Goal: Task Accomplishment & Management: Use online tool/utility

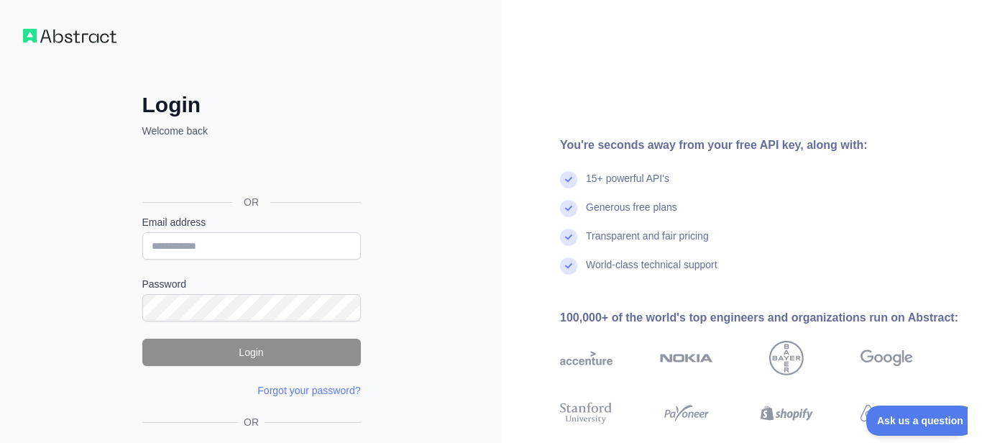
click at [299, 165] on div "Acceder con Google. Se abre en una pestaña nueva" at bounding box center [250, 170] width 216 height 32
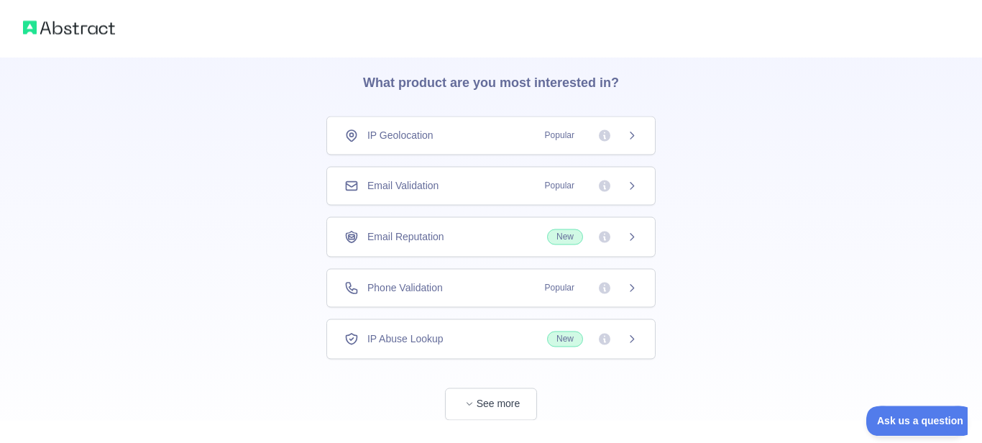
scroll to position [60, 0]
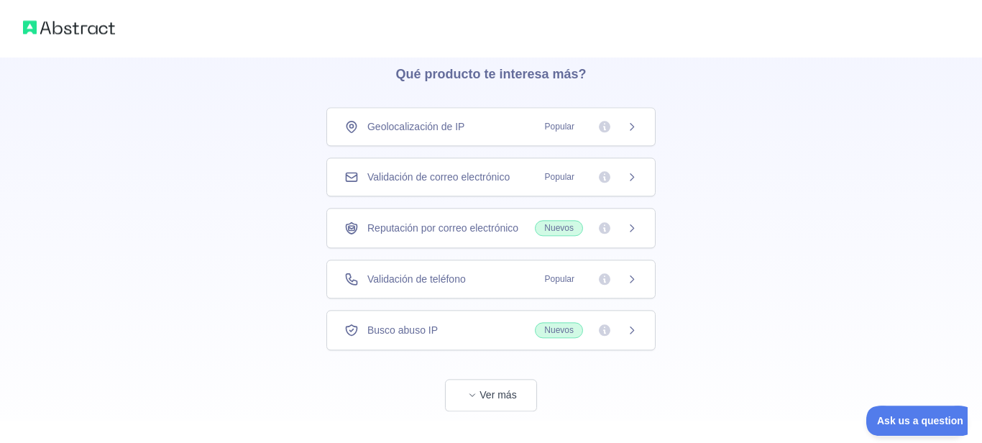
click at [605, 278] on icon at bounding box center [605, 279] width 12 height 12
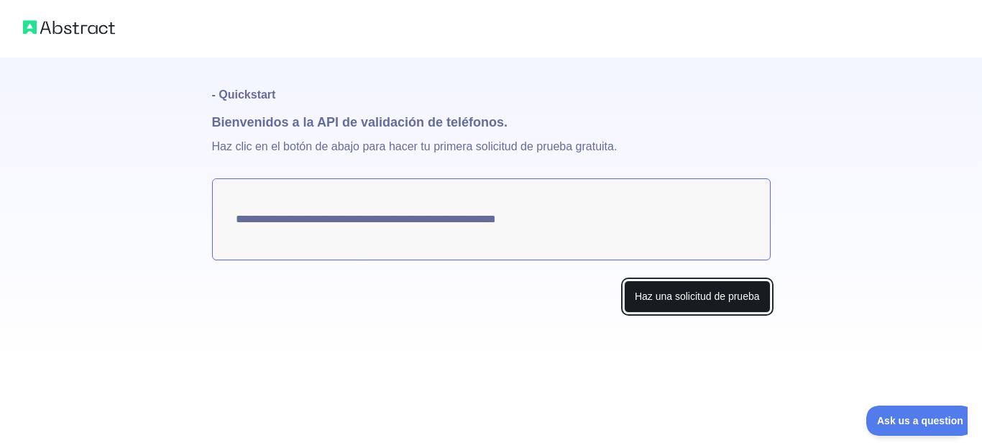
click at [721, 290] on button "Haz una solicitud de prueba" at bounding box center [697, 296] width 147 height 32
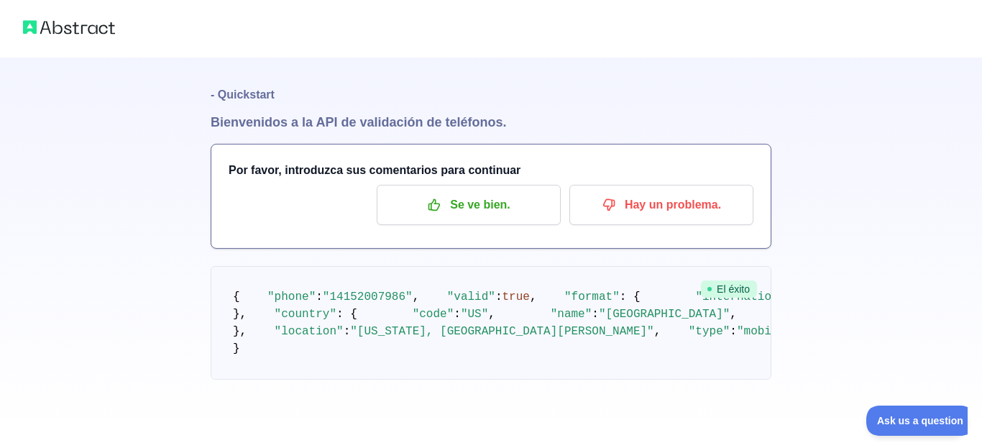
scroll to position [96, 0]
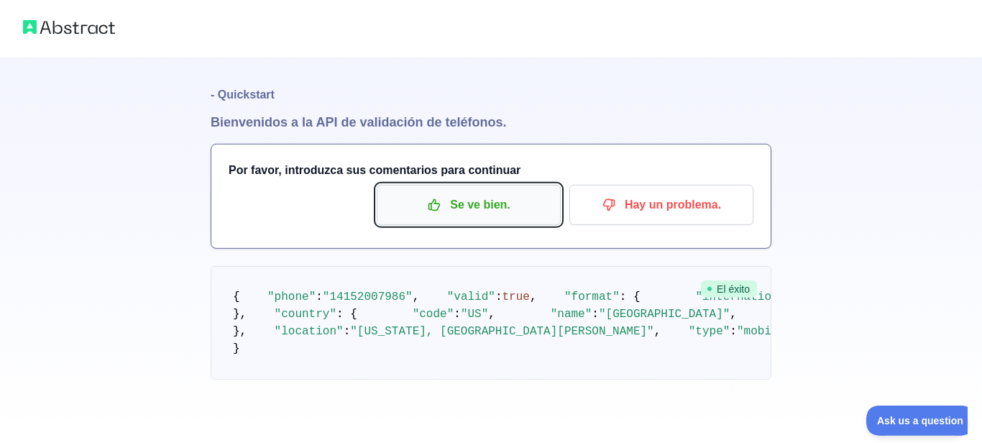
click at [431, 200] on icon "button" at bounding box center [434, 205] width 11 height 11
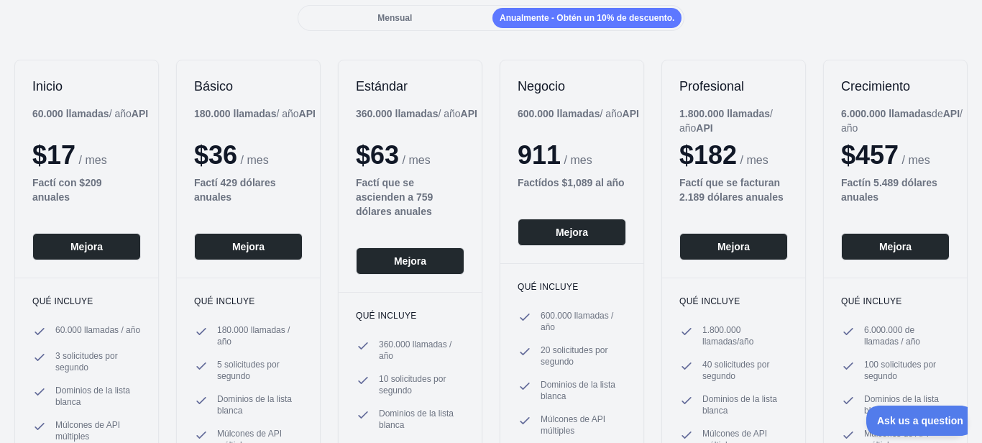
scroll to position [33, 0]
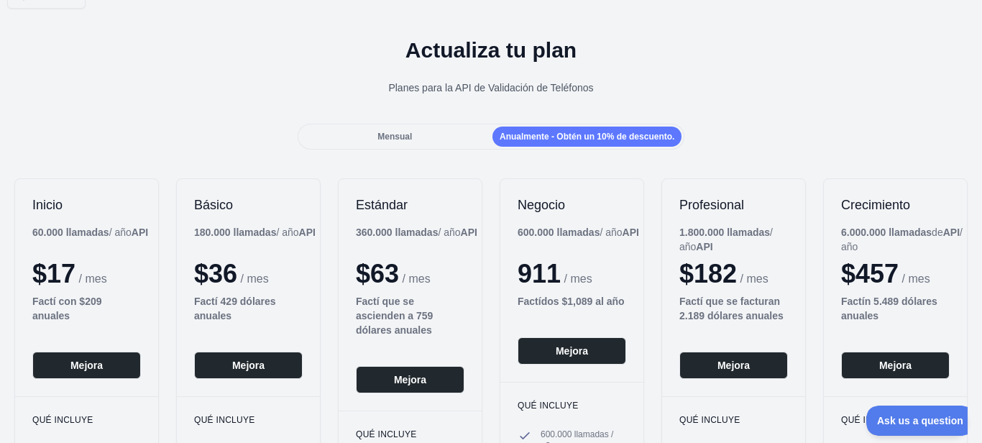
click at [386, 132] on span "Mensual" at bounding box center [394, 137] width 35 height 10
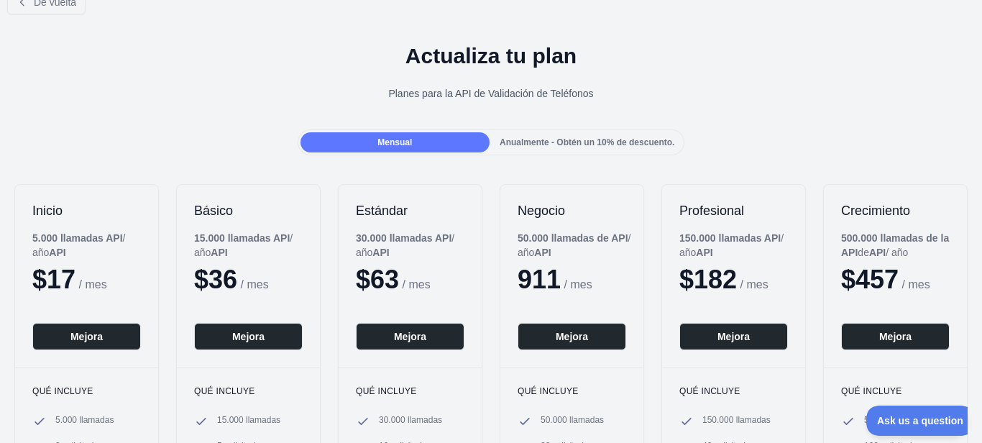
scroll to position [0, 0]
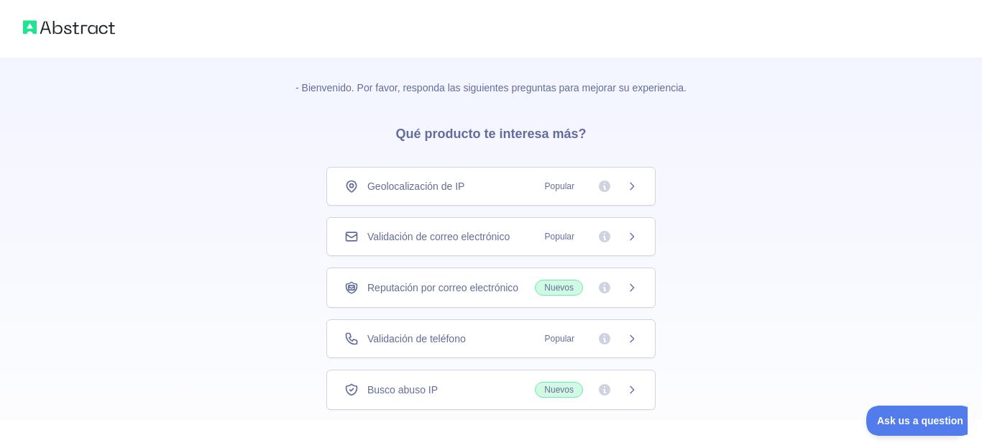
click at [636, 234] on icon at bounding box center [632, 237] width 12 height 12
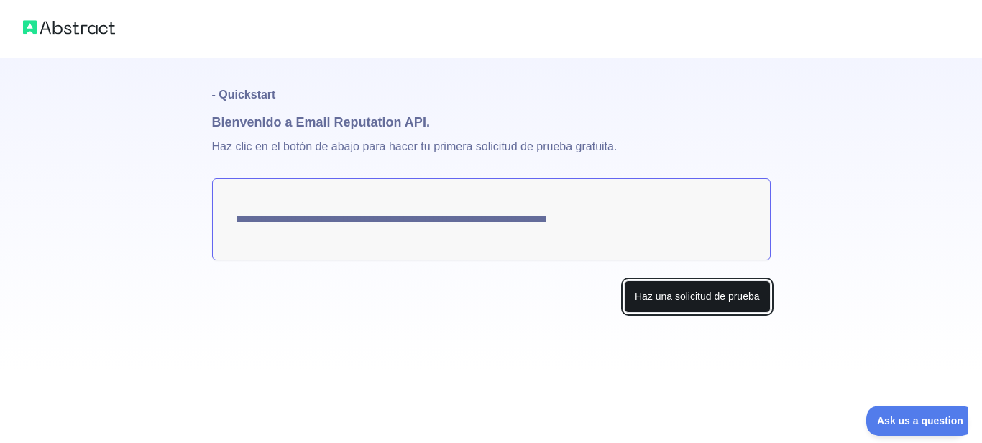
click at [694, 302] on button "Haz una solicitud de prueba" at bounding box center [697, 296] width 147 height 32
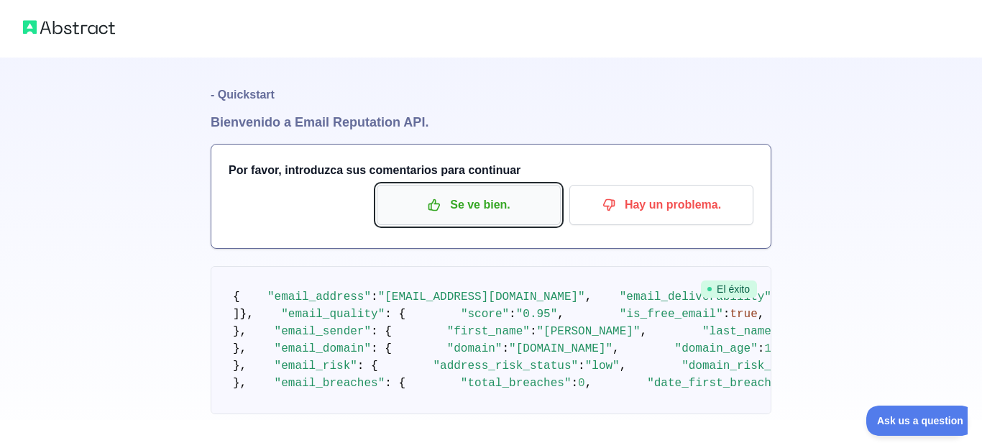
click at [498, 206] on p "Se ve bien." at bounding box center [469, 205] width 162 height 24
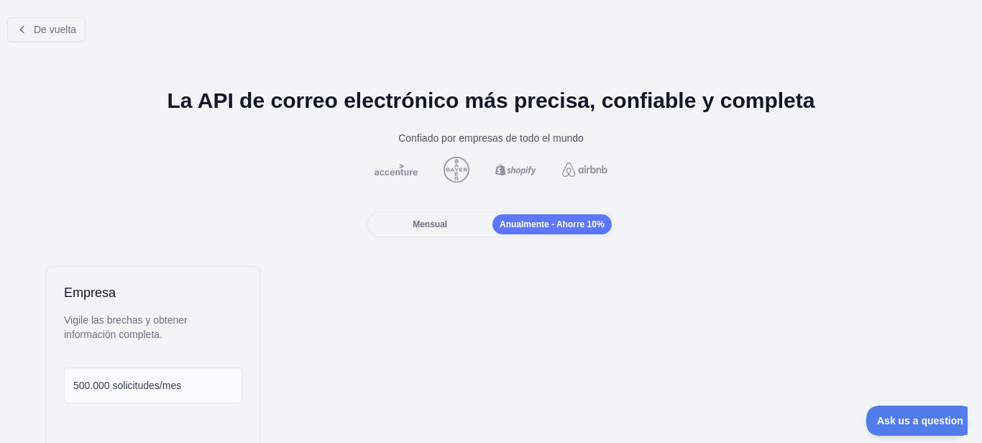
click at [436, 224] on span "Mensual" at bounding box center [430, 224] width 35 height 10
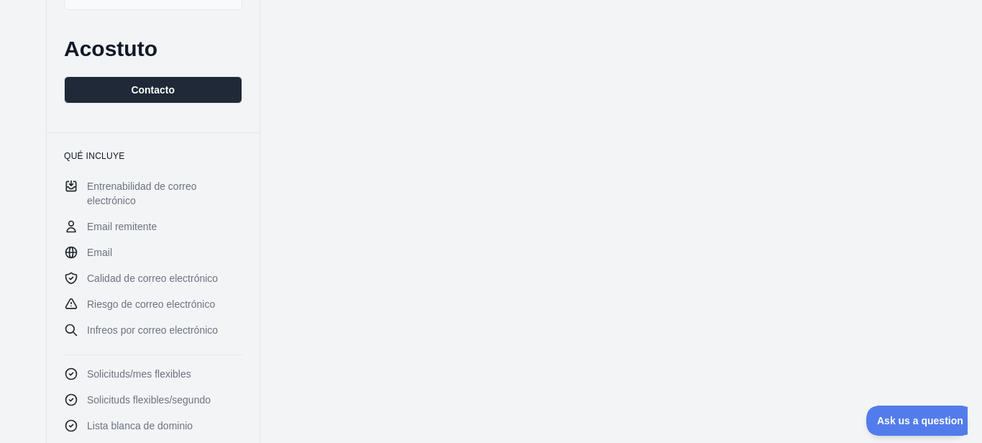
scroll to position [402, 0]
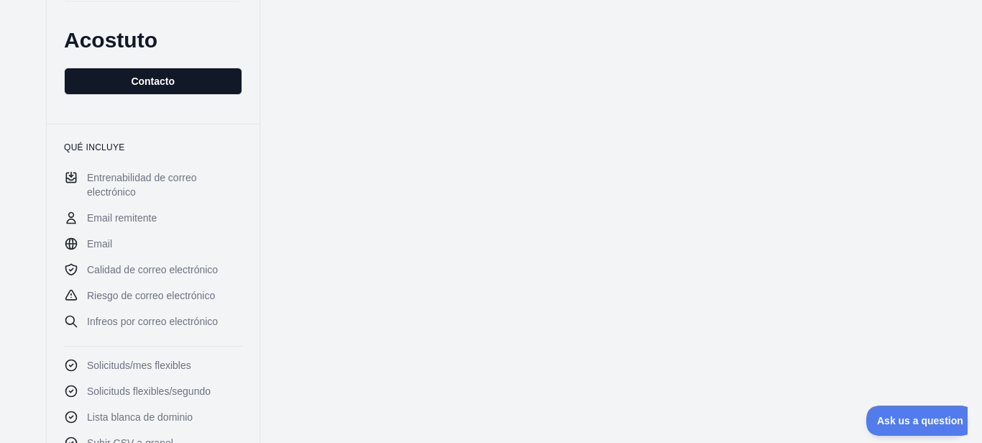
click at [169, 69] on button "Contacto" at bounding box center [153, 81] width 178 height 27
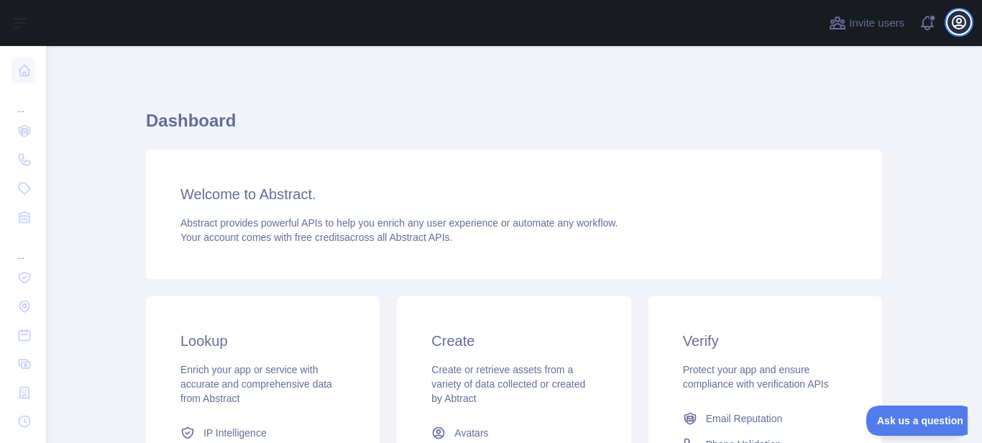
click at [953, 20] on icon "button" at bounding box center [959, 22] width 13 height 13
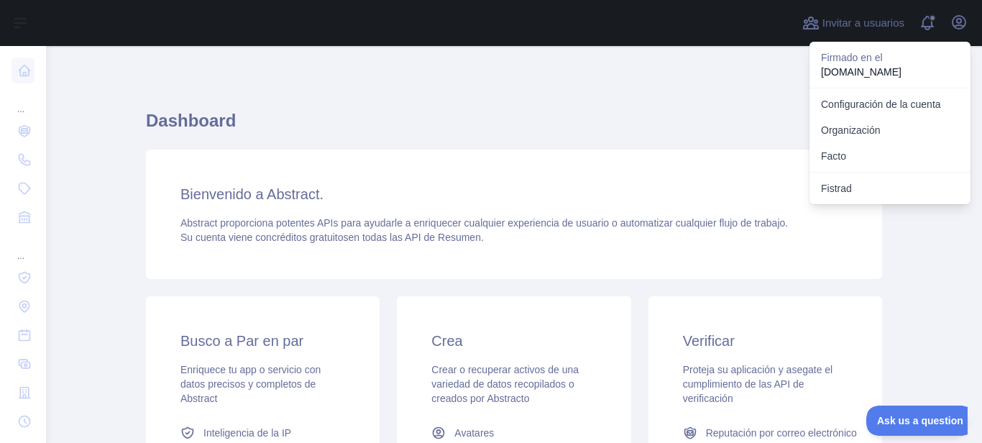
click at [750, 179] on div "Bienvenido a Abstract. Abstract proporciona potentes APIs para ayudarle a enriq…" at bounding box center [514, 214] width 736 height 129
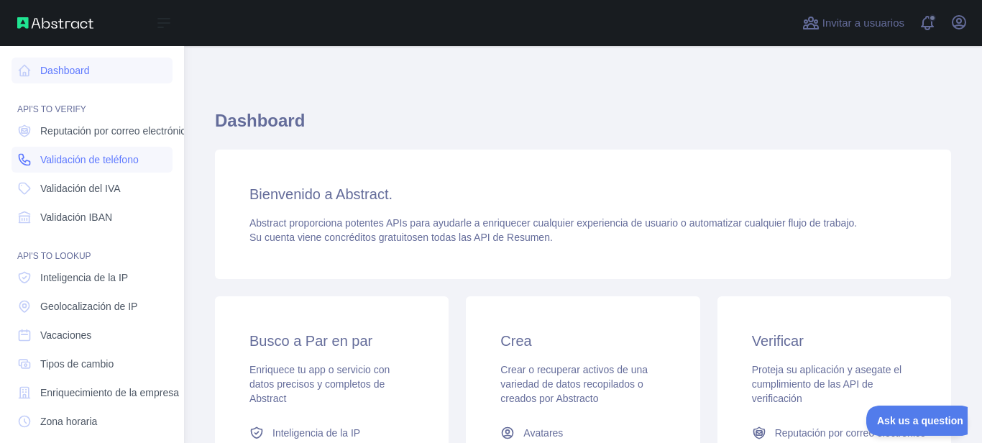
click at [108, 160] on span "Validación de teléfono" at bounding box center [89, 159] width 99 height 14
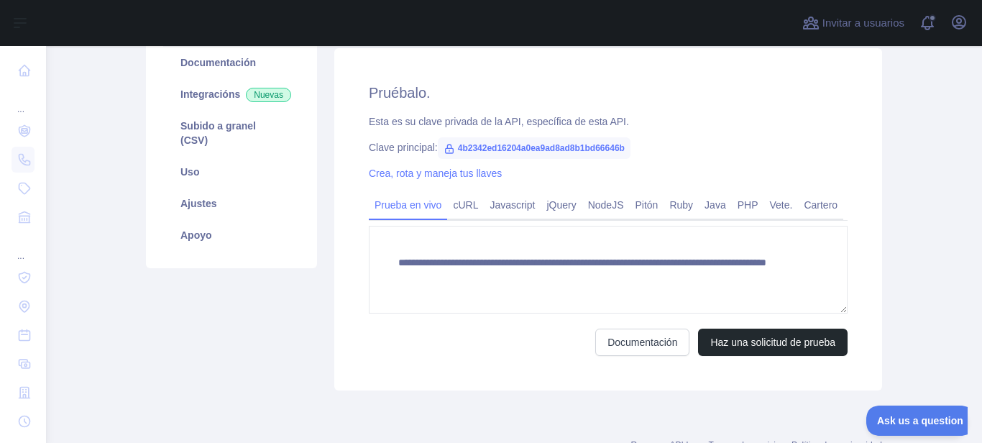
scroll to position [162, 0]
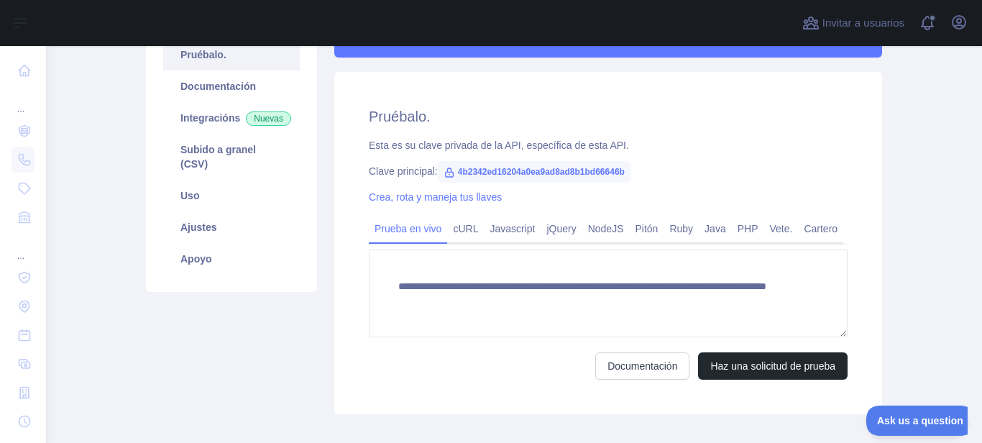
click at [490, 167] on span "4b2342ed16204a0ea9ad8ad8b1bd66646b" at bounding box center [534, 172] width 193 height 22
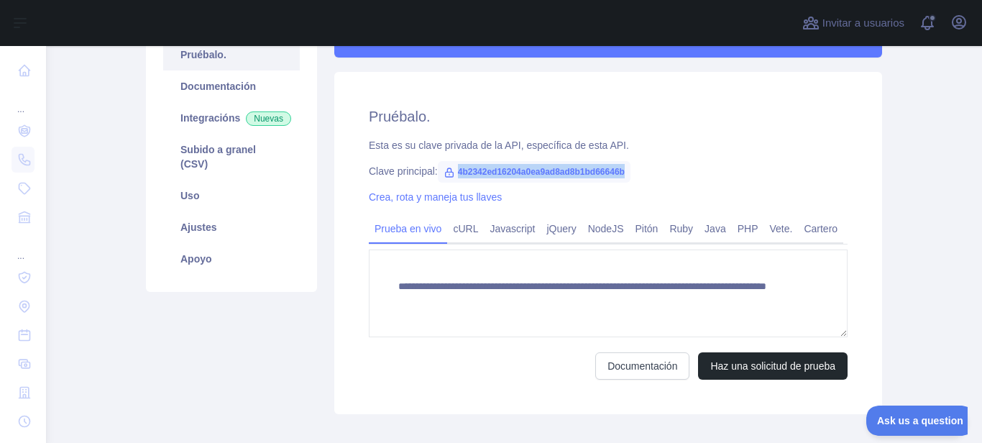
copy span "4b2342ed16204a0ea9ad8ad8b1bd66646b"
click at [527, 171] on span "4b2342ed16204a0ea9ad8ad8b1bd66646b" at bounding box center [534, 172] width 193 height 22
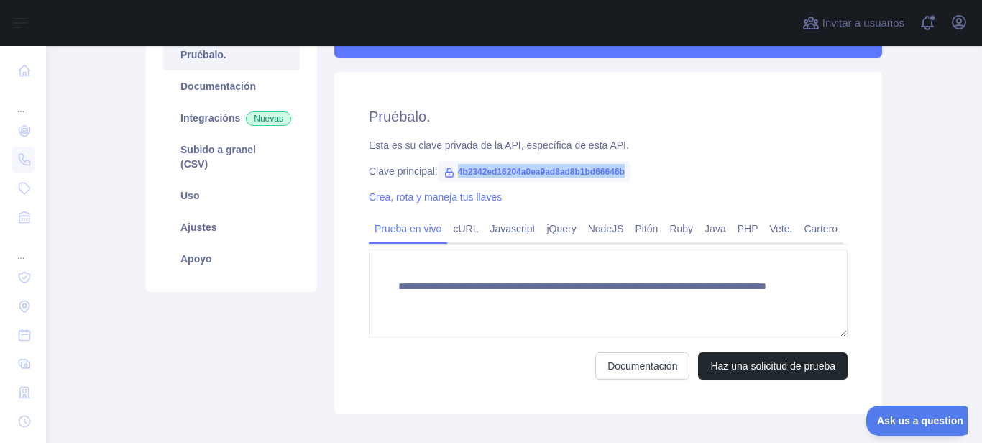
click at [527, 171] on span "4b2342ed16204a0ea9ad8ad8b1bd66646b" at bounding box center [534, 172] width 193 height 22
copy span "4b2342ed16204a0ea9ad8ad8b1bd66646b"
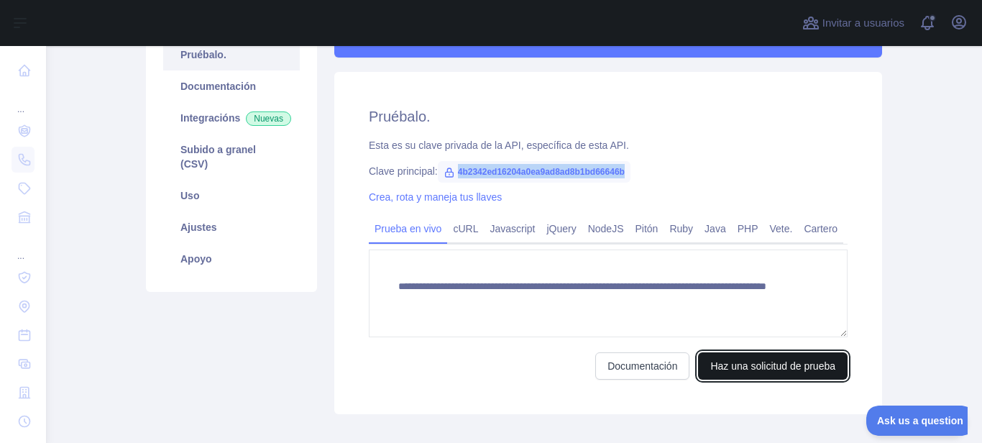
click at [767, 361] on button "Haz una solicitud de prueba" at bounding box center [773, 365] width 150 height 27
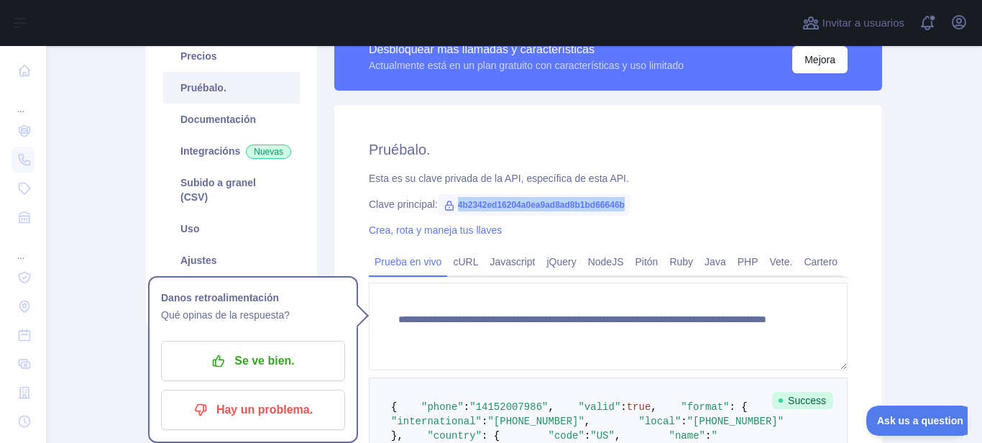
scroll to position [232, 0]
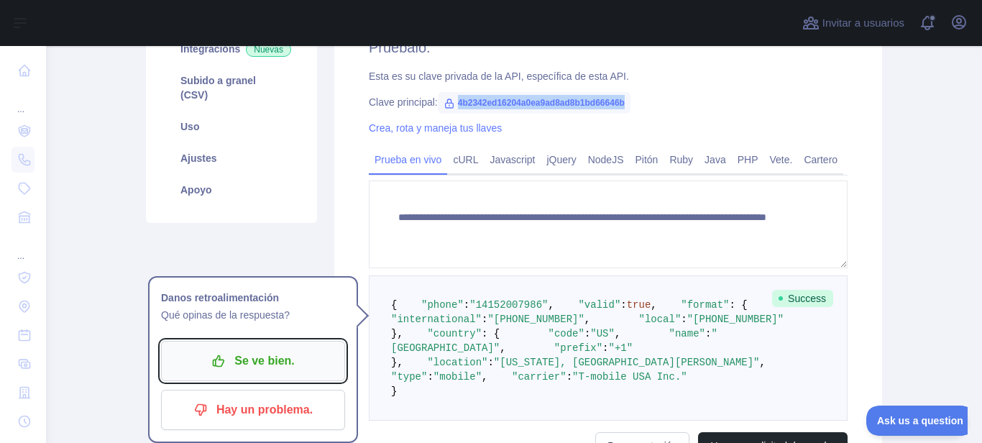
click at [275, 371] on p "Se ve bien." at bounding box center [253, 361] width 162 height 24
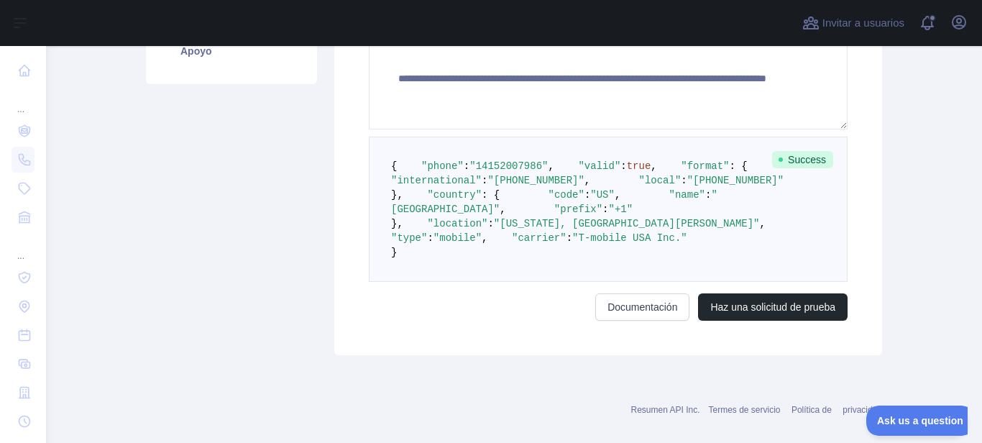
scroll to position [358, 0]
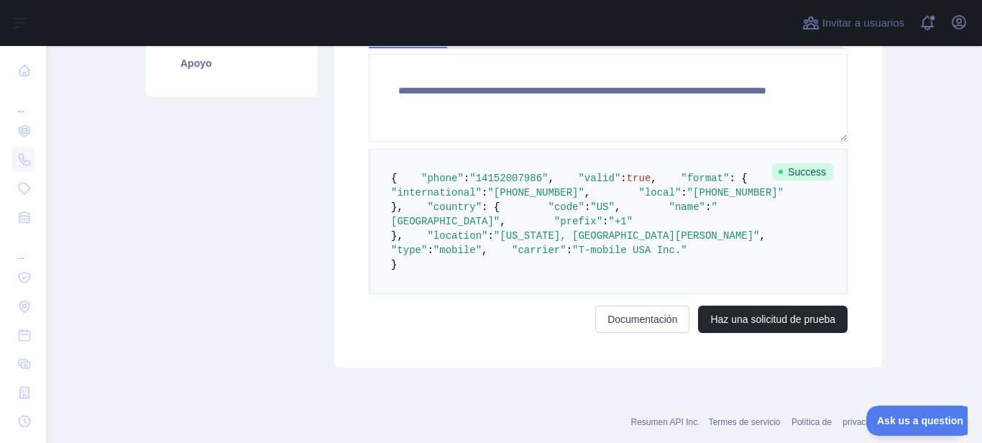
click at [518, 196] on pre "{ "phone" : "[PHONE_NUMBER]" , "valid" : true , "format" : { "international" : …" at bounding box center [608, 221] width 479 height 145
click at [518, 184] on span ""14152007986"" at bounding box center [509, 179] width 78 height 12
click at [556, 192] on pre "{ "phone" : "[PHONE_NUMBER]" , "valid" : true , "format" : { "international" : …" at bounding box center [608, 221] width 479 height 145
click at [505, 184] on span ""14152007986"" at bounding box center [509, 179] width 78 height 12
drag, startPoint x: 505, startPoint y: 188, endPoint x: 767, endPoint y: 167, distance: 262.5
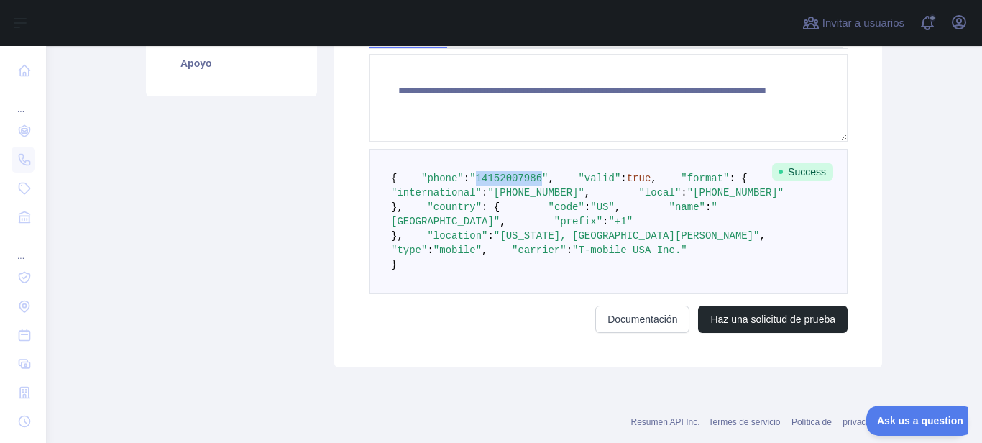
click at [547, 177] on pre "{ "phone" : "[PHONE_NUMBER]" , "valid" : true , "format" : { "international" : …" at bounding box center [608, 221] width 479 height 145
click at [804, 168] on span "Success" at bounding box center [802, 171] width 61 height 17
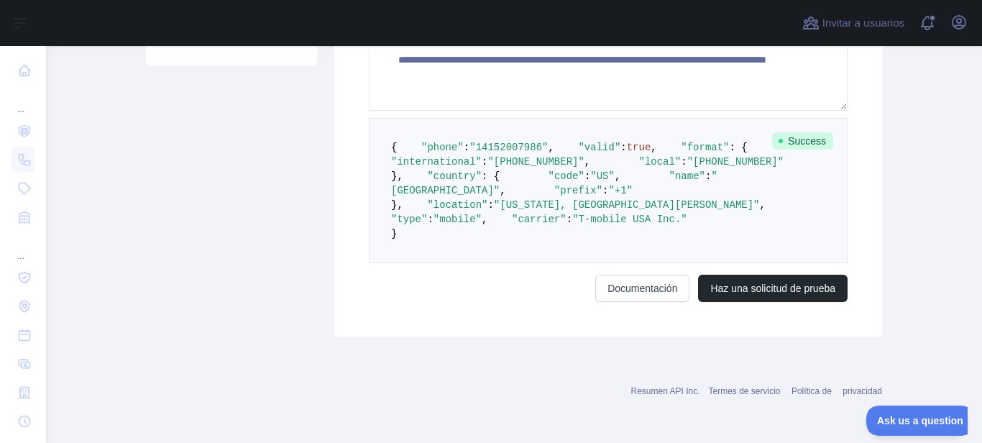
scroll to position [516, 0]
click at [657, 291] on link "Documentación" at bounding box center [642, 288] width 94 height 27
drag, startPoint x: 973, startPoint y: 267, endPoint x: 981, endPoint y: 200, distance: 67.4
click at [981, 200] on main "**********" at bounding box center [514, 244] width 936 height 397
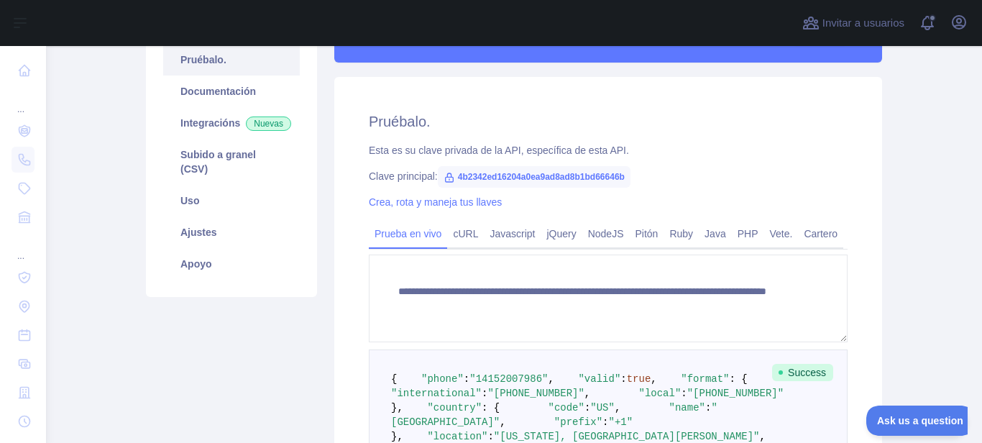
scroll to position [153, 0]
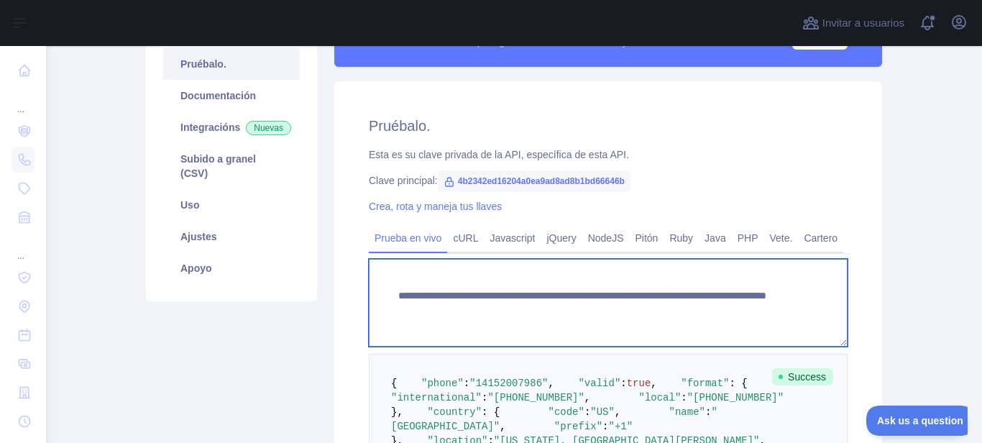
click at [613, 313] on textarea "**********" at bounding box center [608, 303] width 479 height 88
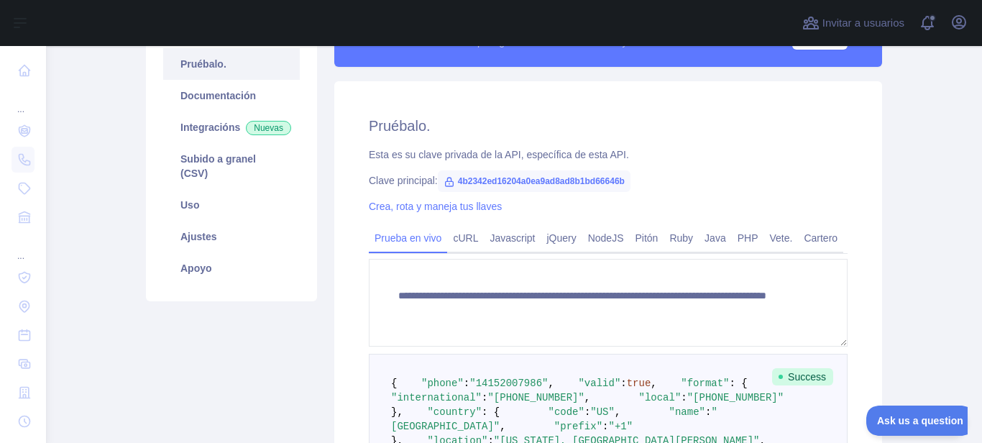
click at [499, 179] on span "4b2342ed16204a0ea9ad8ad8b1bd66646b" at bounding box center [534, 181] width 193 height 22
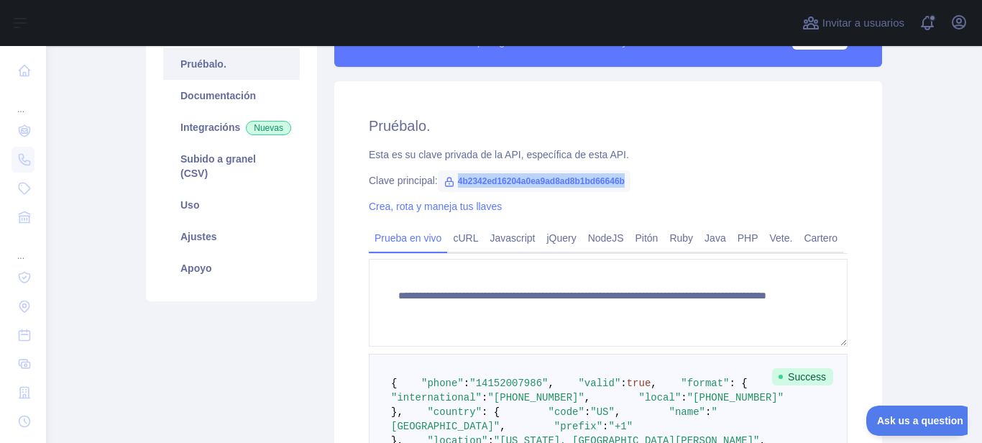
copy span "4b2342ed16204a0ea9ad8ad8b1bd66646b"
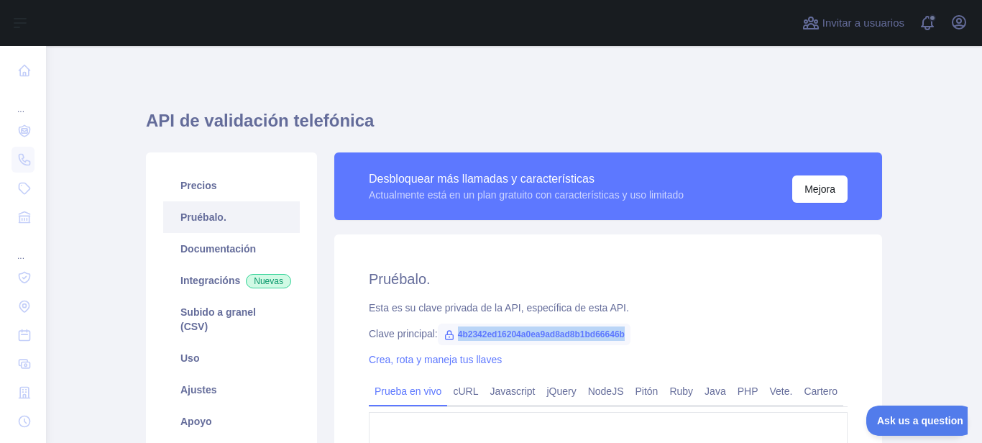
copy span "4b2342ed16204a0ea9ad8ad8b1bd66646b"
